Goal: Task Accomplishment & Management: Manage account settings

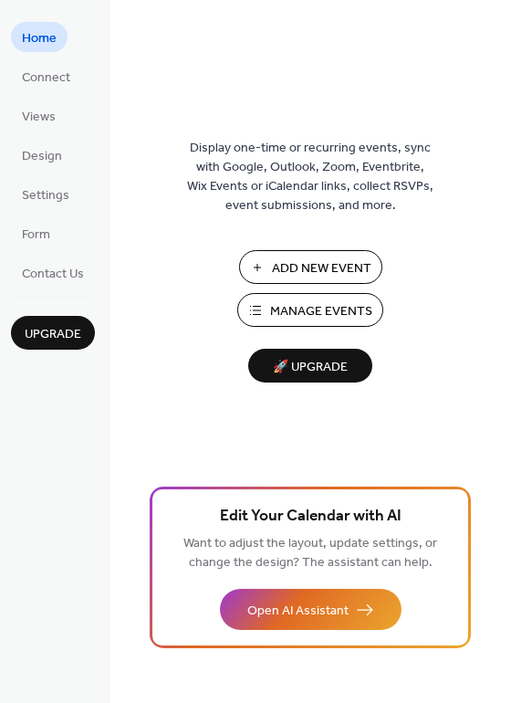
click at [327, 309] on span "Manage Events" at bounding box center [321, 311] width 102 height 19
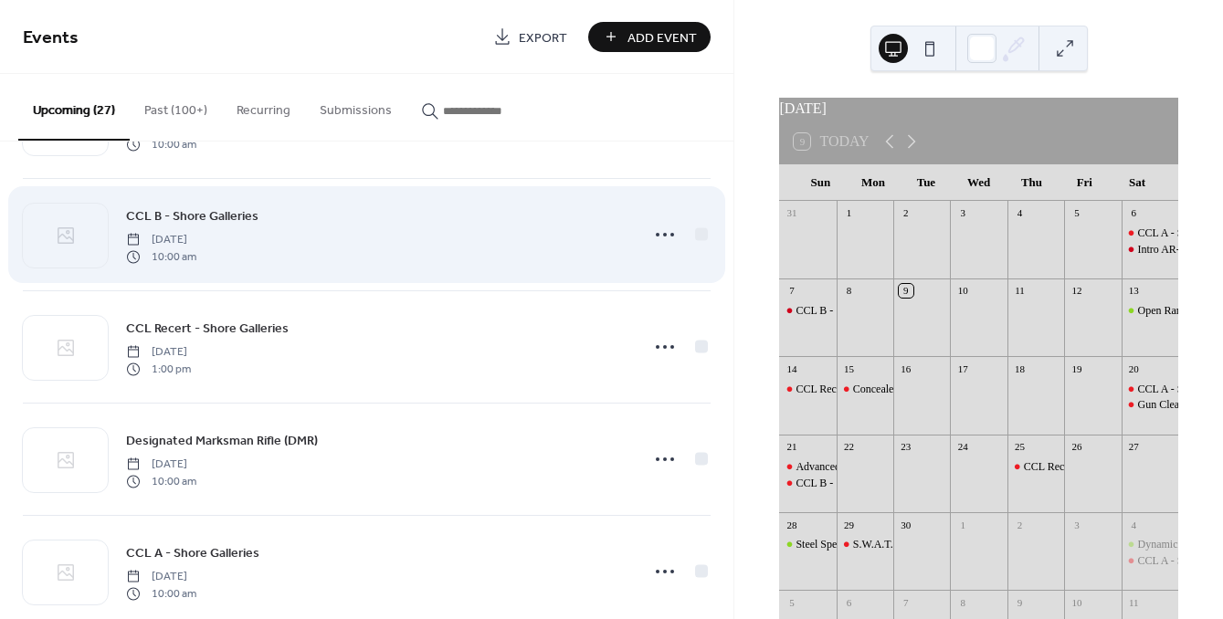
scroll to position [1359, 0]
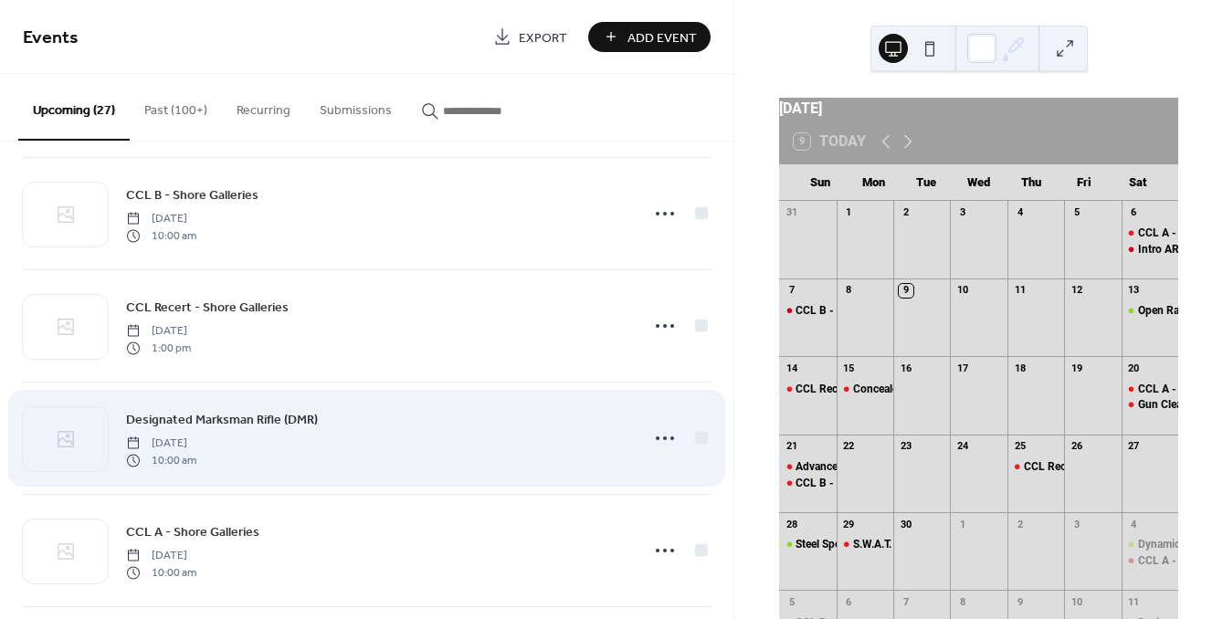
click at [418, 427] on div "Designated Marksman Rifle (DMR) [DATE] 10:00 am" at bounding box center [377, 438] width 502 height 58
click at [655, 437] on icon at bounding box center [664, 438] width 29 height 29
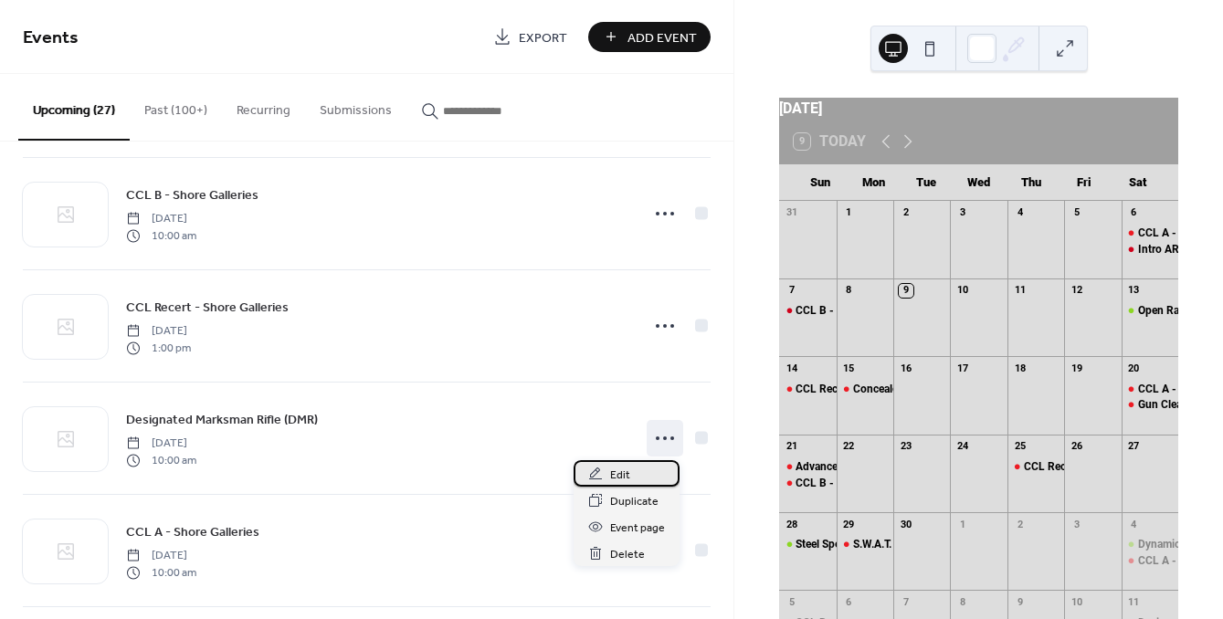
click at [619, 466] on span "Edit" at bounding box center [620, 475] width 20 height 19
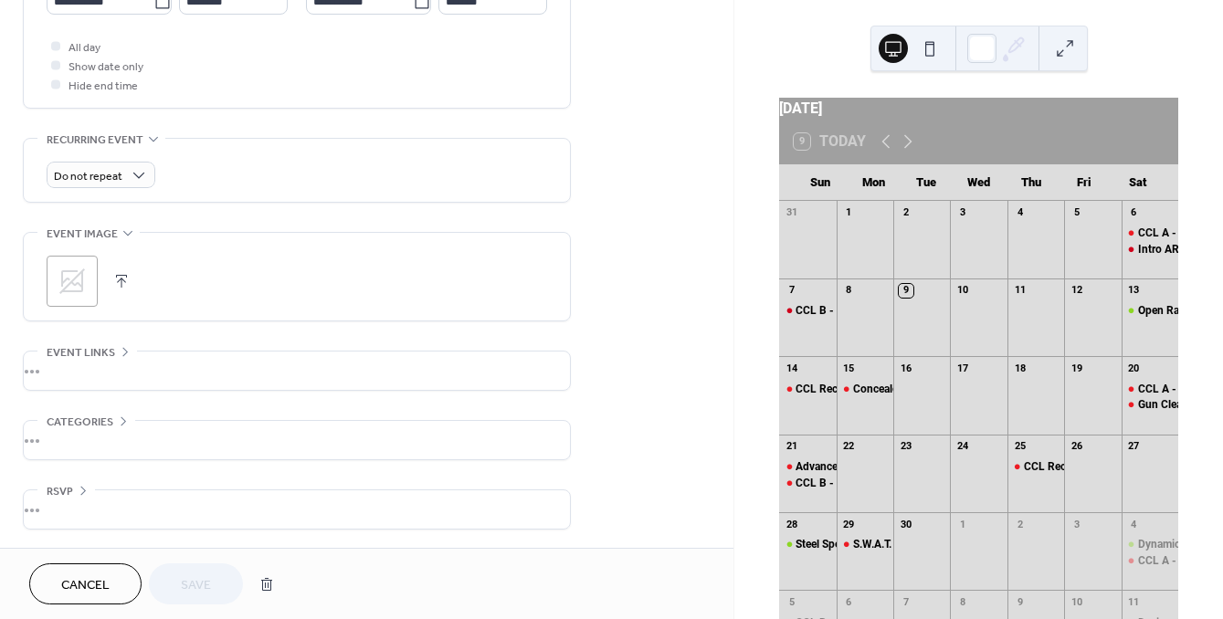
scroll to position [677, 0]
click at [269, 584] on button "button" at bounding box center [266, 584] width 33 height 37
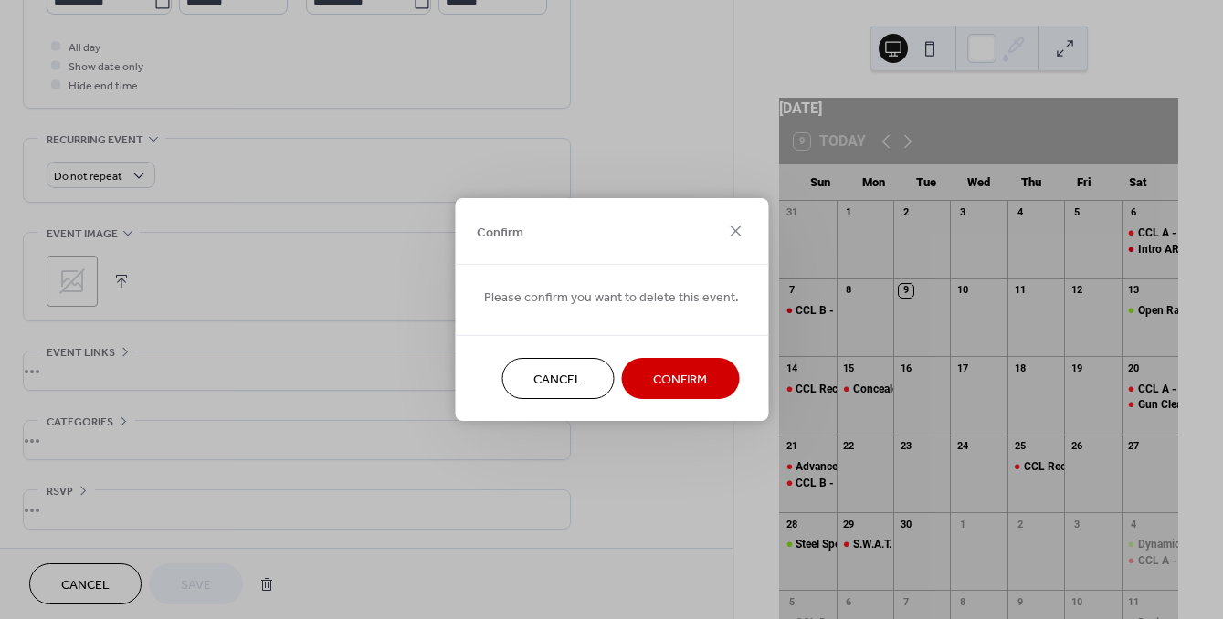
click at [706, 374] on button "Confirm" at bounding box center [680, 378] width 118 height 41
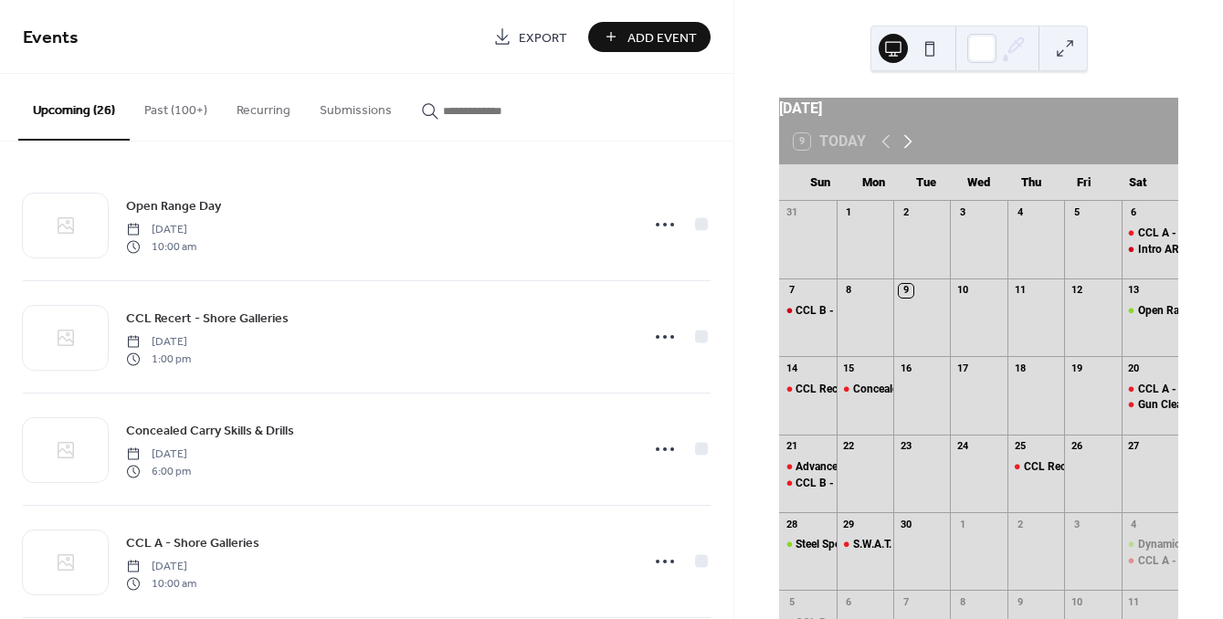
click at [907, 153] on icon at bounding box center [908, 142] width 22 height 22
